Goal: Task Accomplishment & Management: Manage account settings

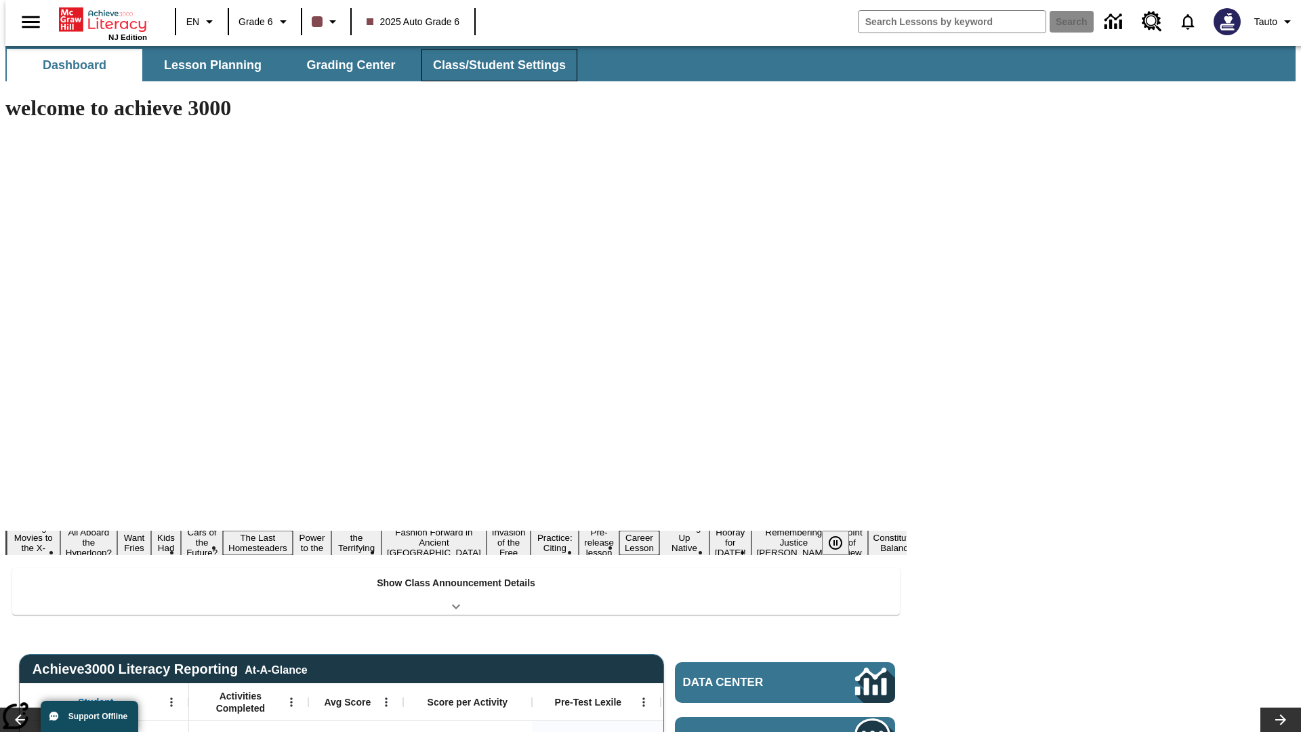
click at [492, 65] on button "Class/Student Settings" at bounding box center [499, 65] width 156 height 33
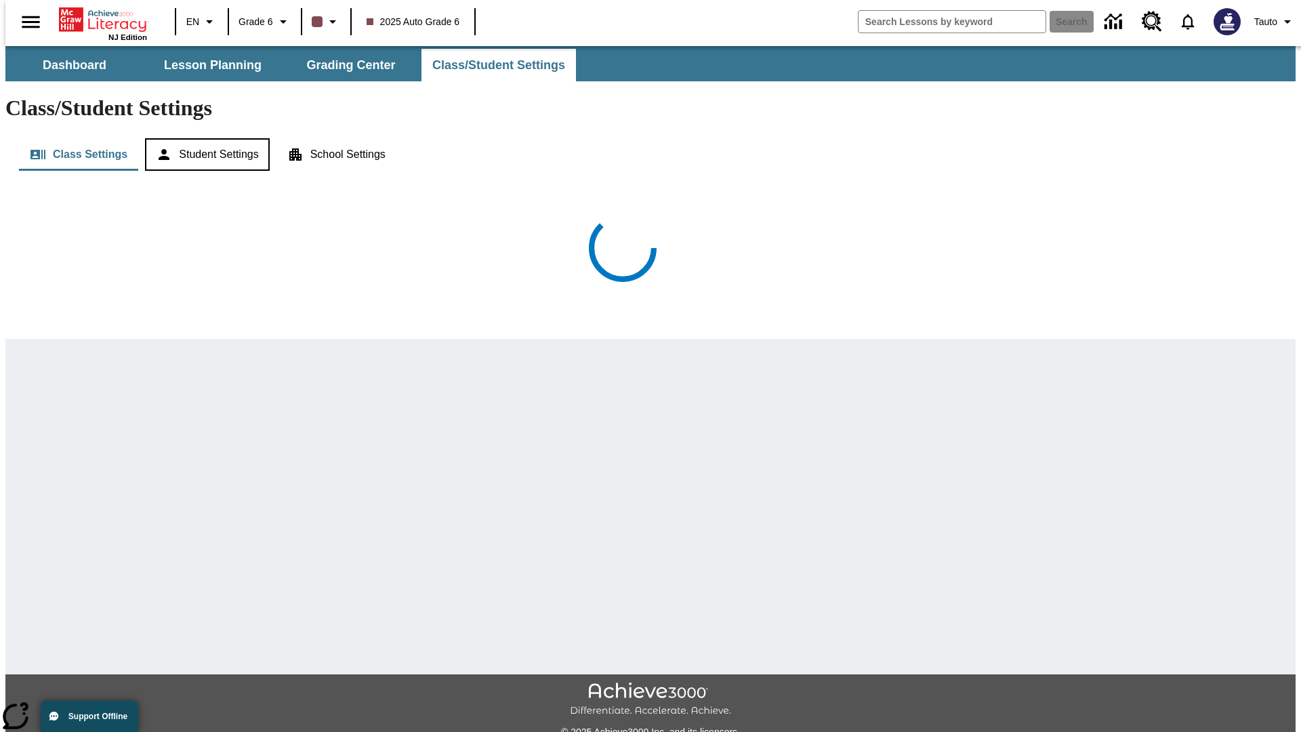
click at [204, 138] on button "Student Settings" at bounding box center [207, 154] width 124 height 33
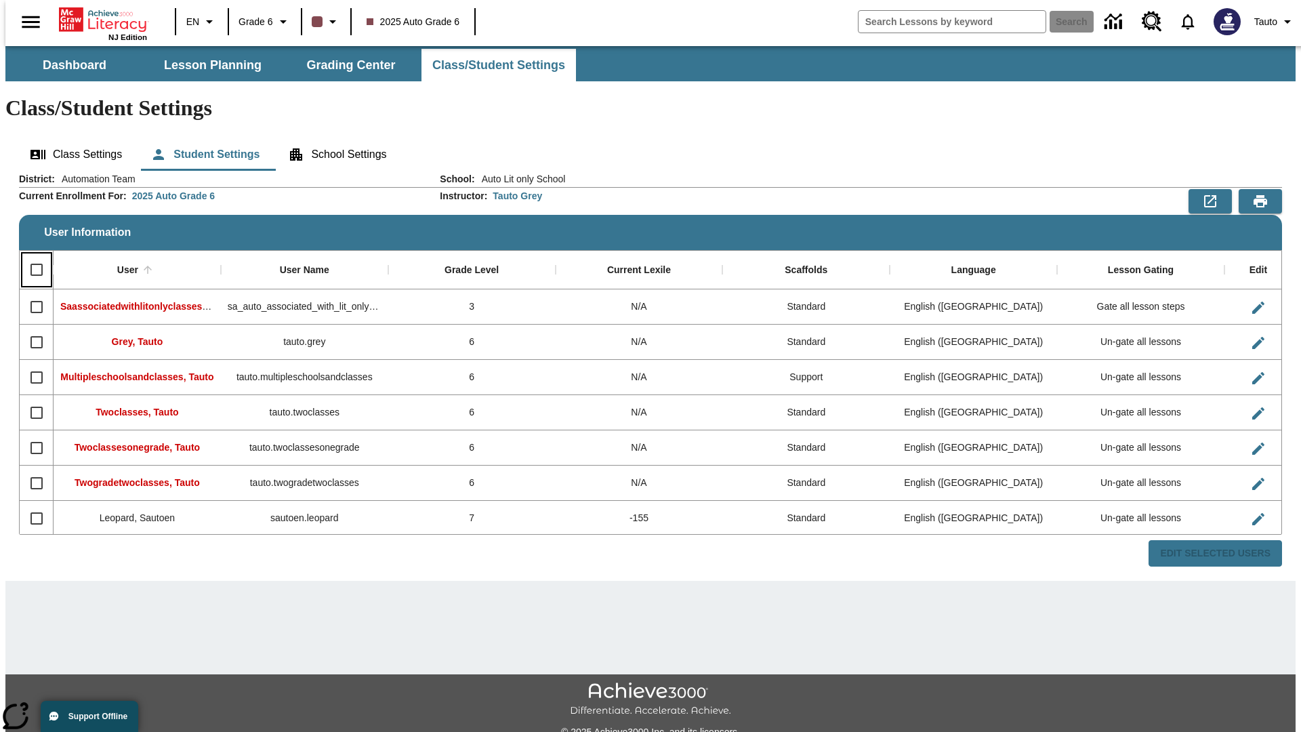
click at [30, 255] on input "Select all rows" at bounding box center [36, 269] width 28 height 28
checkbox input "true"
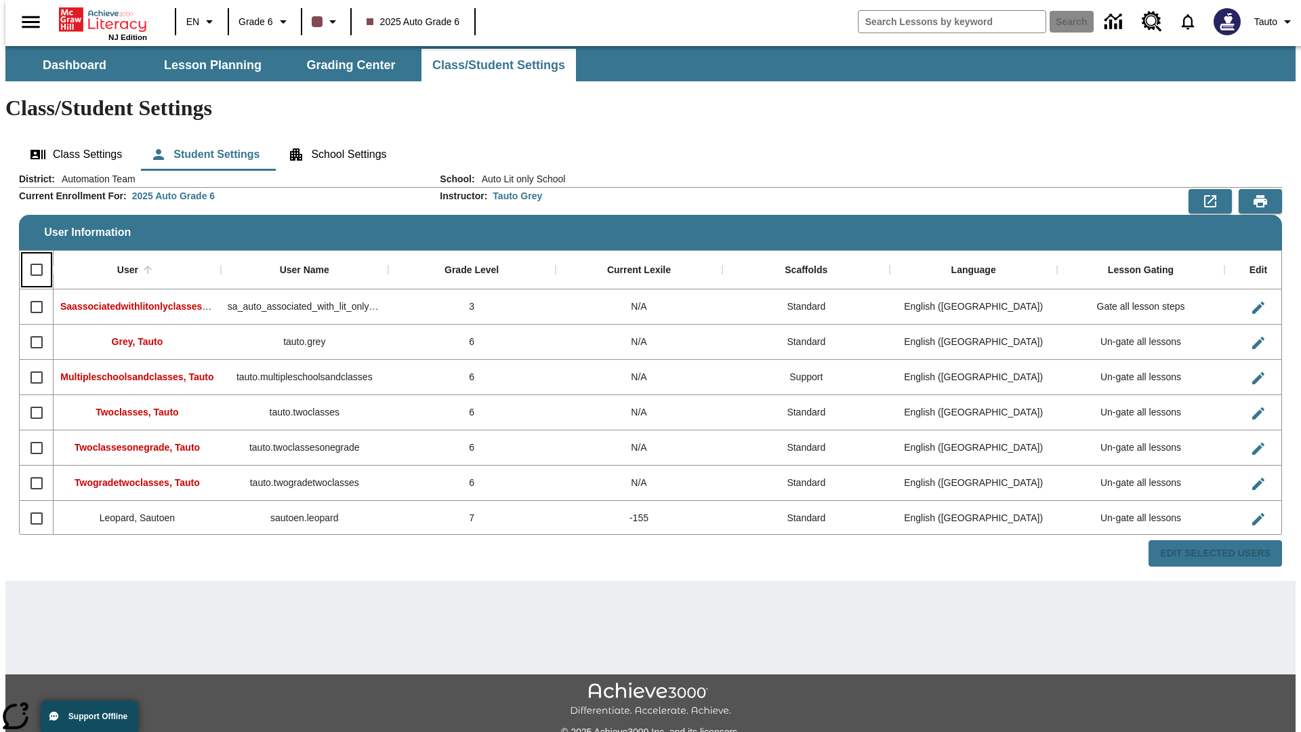
checkbox input "true"
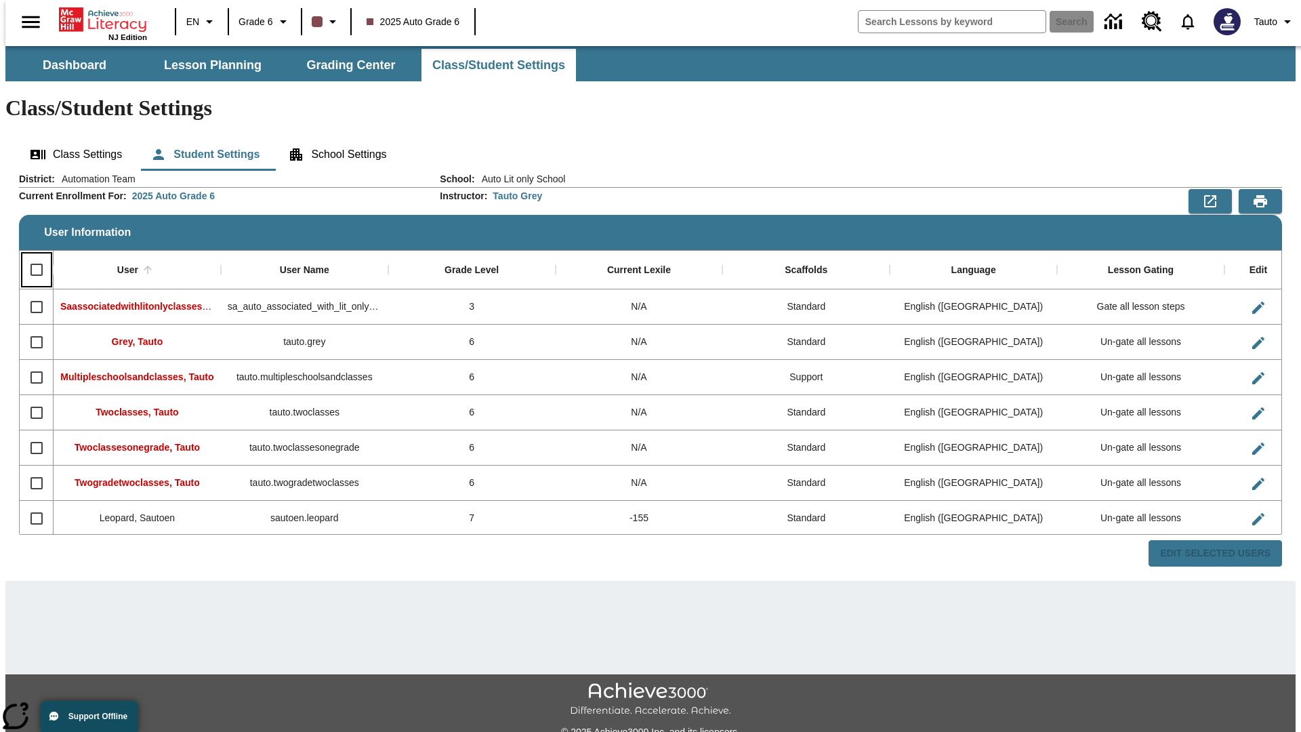
checkbox input "true"
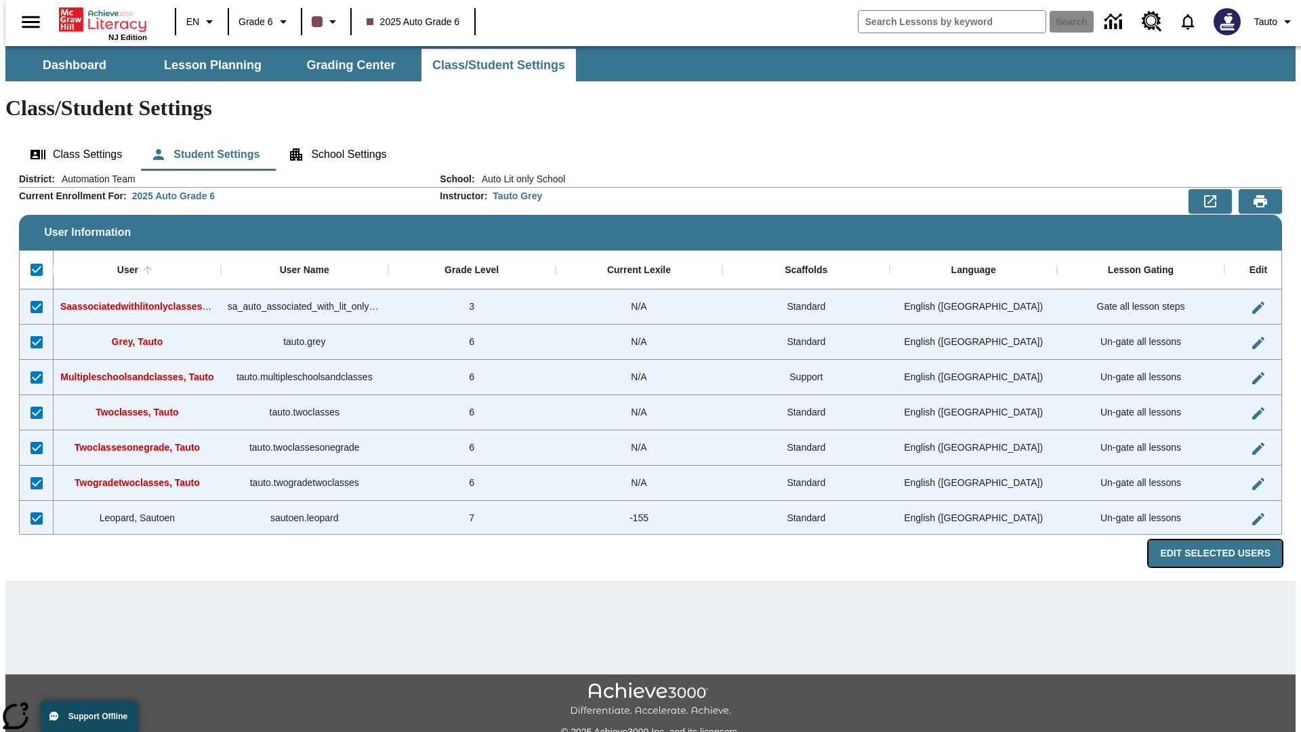
click at [1225, 540] on button "Edit Selected Users" at bounding box center [1214, 553] width 133 height 26
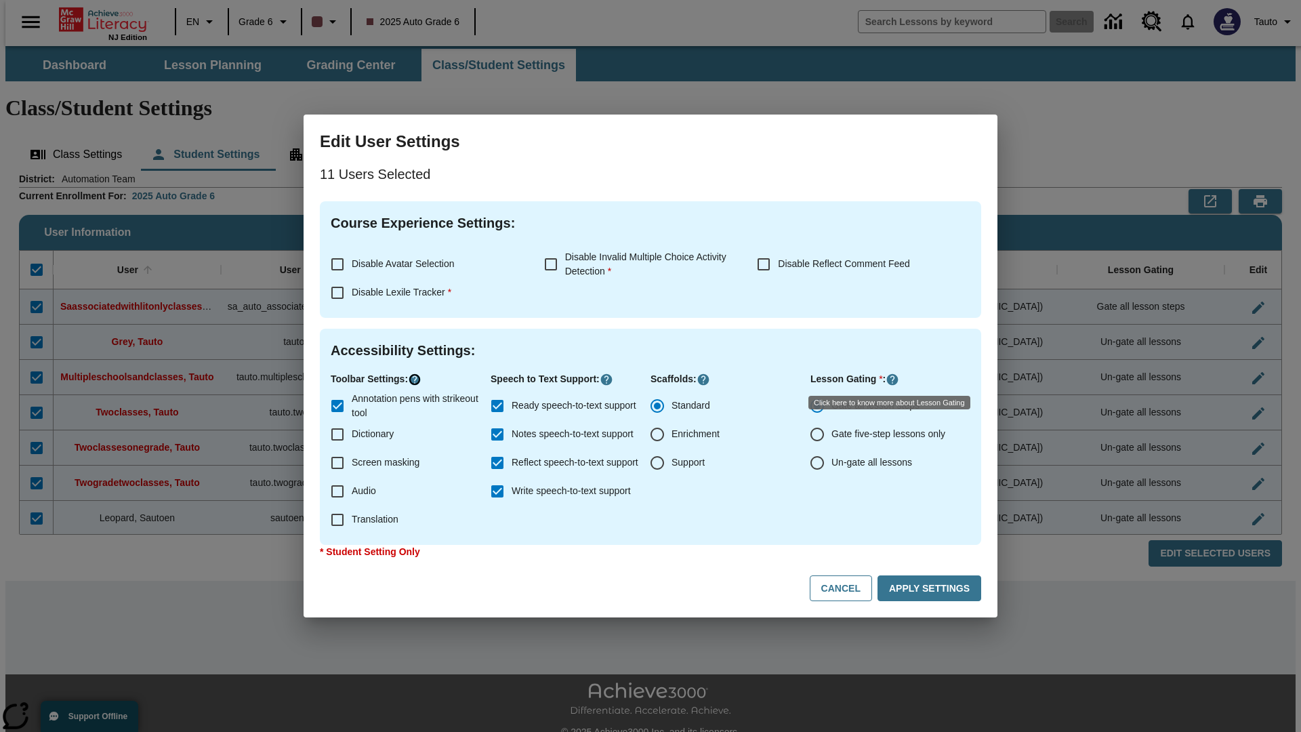
click at [417, 379] on icon "Click here to know more about" at bounding box center [415, 380] width 14 height 14
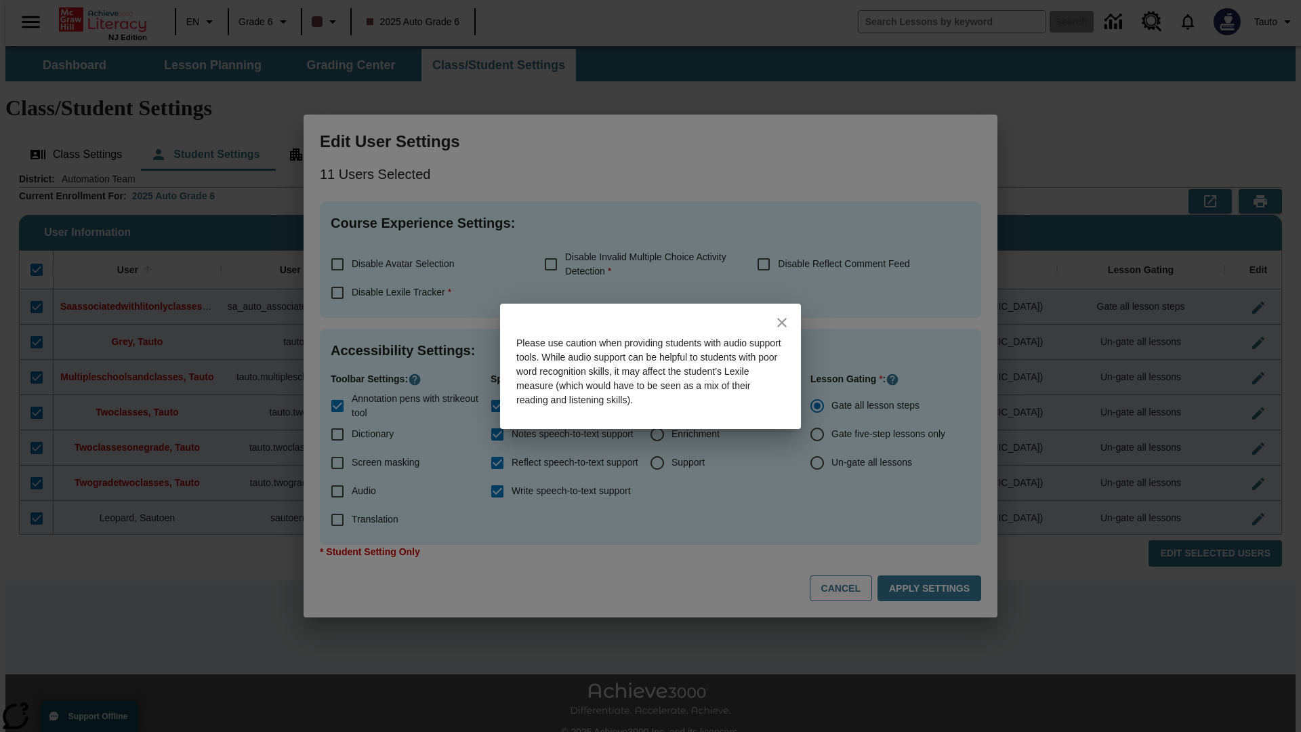
click at [782, 322] on icon "close" at bounding box center [781, 322] width 9 height 9
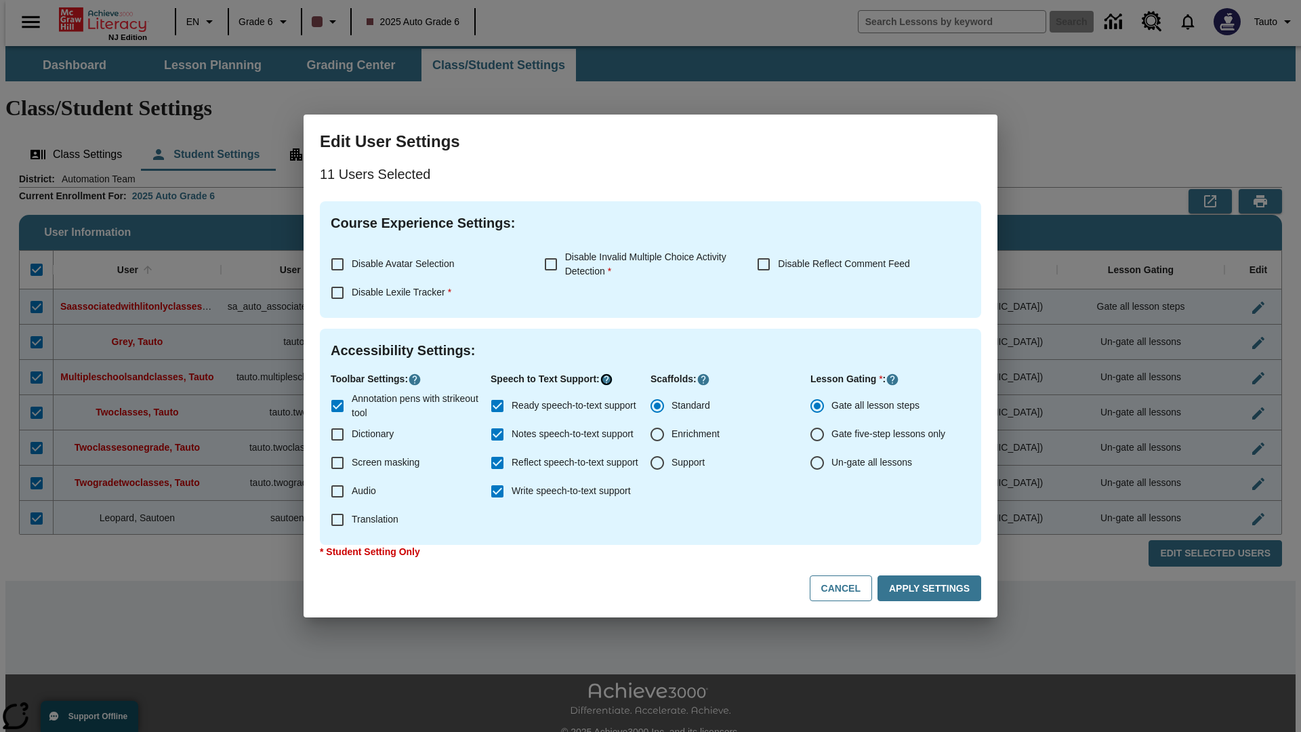
click at [610, 379] on icon "Click here to know more about" at bounding box center [607, 380] width 14 height 14
click at [894, 379] on icon "Click here to know more about" at bounding box center [892, 380] width 14 height 14
